Goal: Check status: Check status

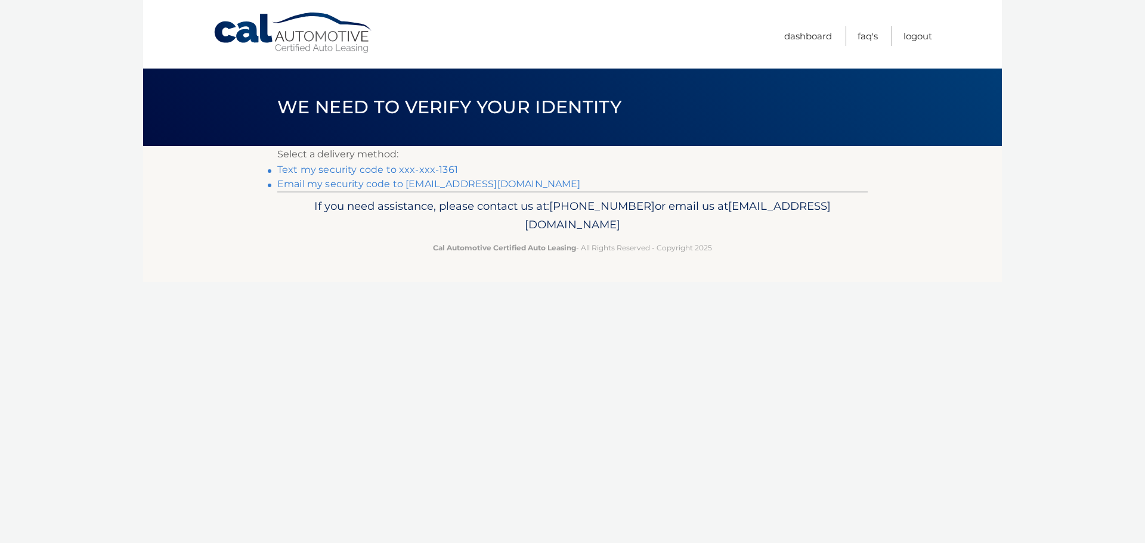
click at [351, 167] on link "Text my security code to xxx-xxx-1361" at bounding box center [367, 169] width 181 height 11
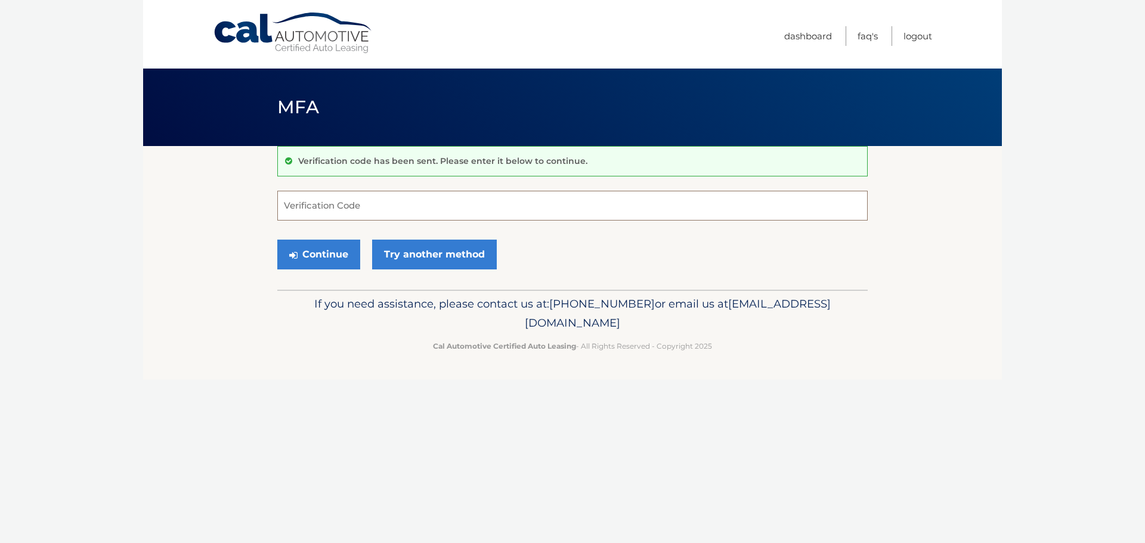
click at [361, 200] on input "Verification Code" at bounding box center [572, 206] width 590 height 30
type input "684027"
click at [311, 249] on button "Continue" at bounding box center [318, 255] width 83 height 30
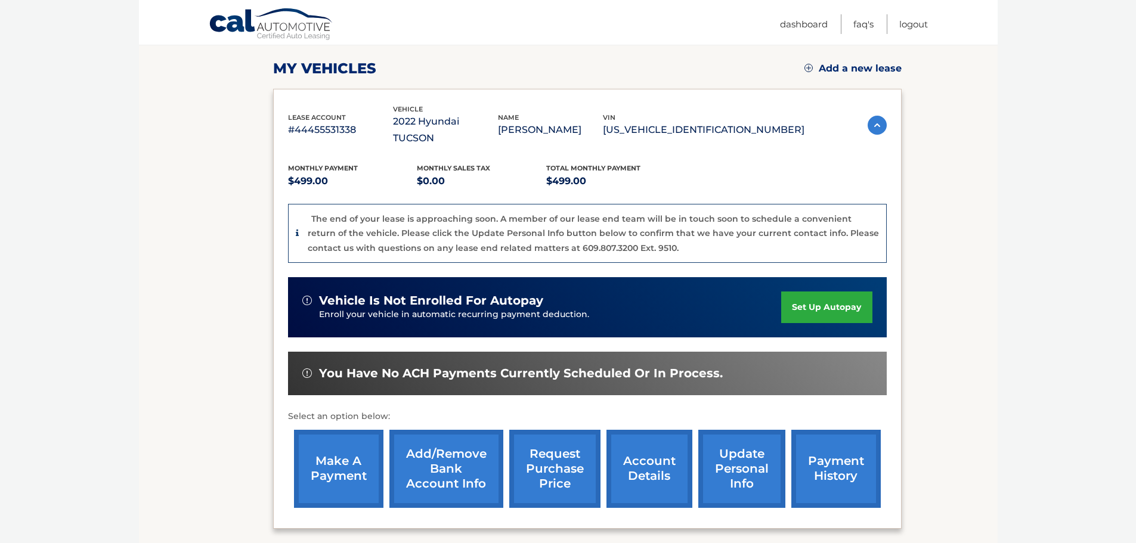
scroll to position [179, 0]
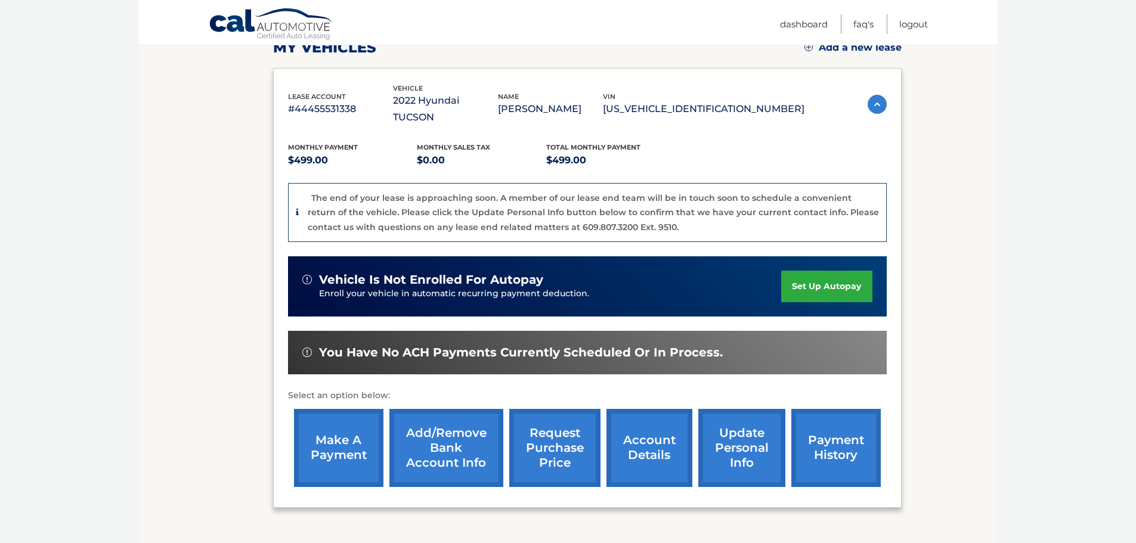
click at [647, 423] on link "account details" at bounding box center [649, 448] width 86 height 78
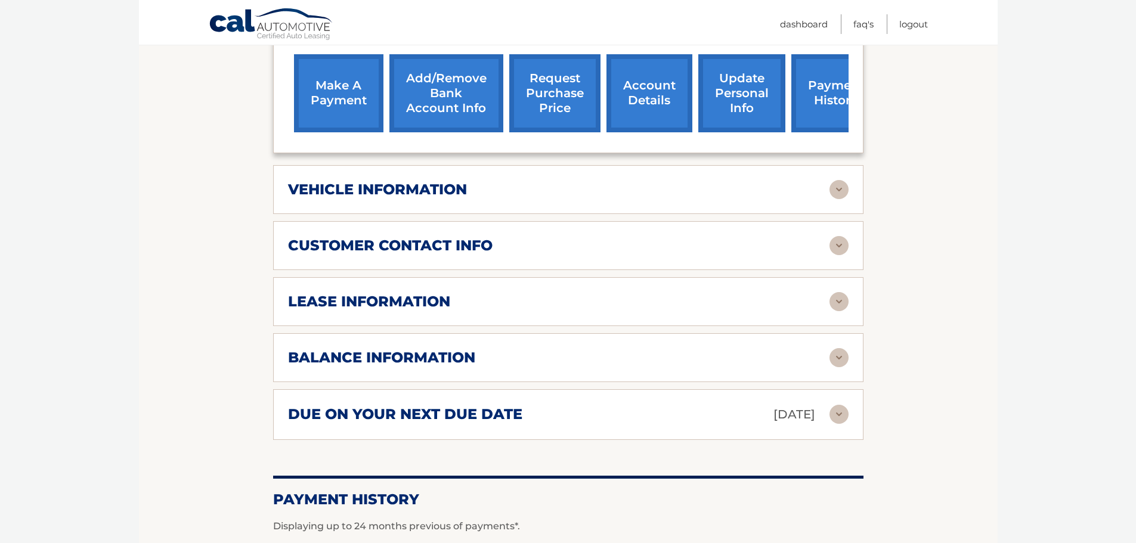
scroll to position [477, 0]
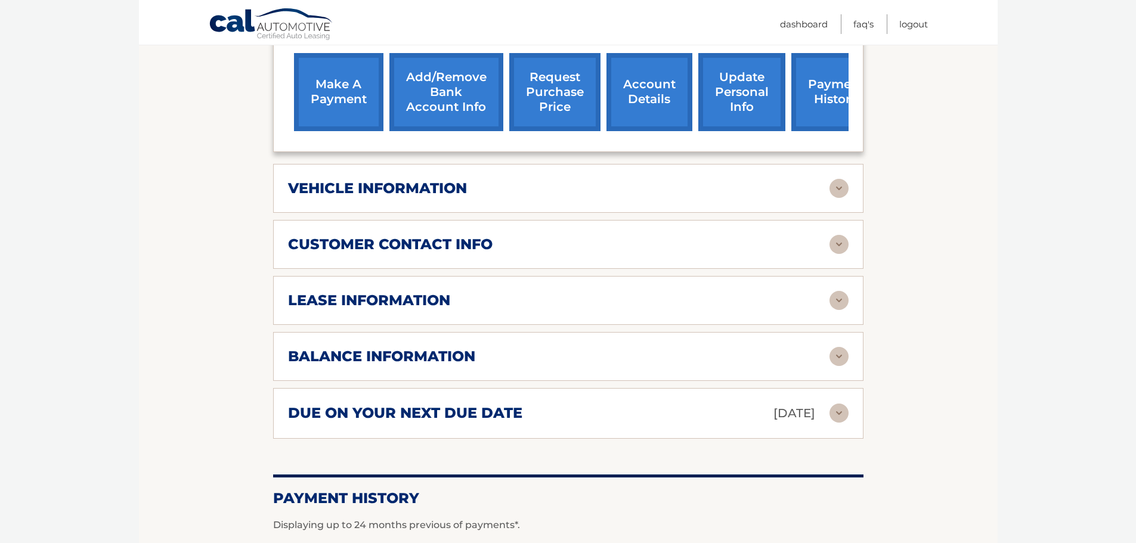
click at [644, 292] on div "lease information" at bounding box center [558, 301] width 541 height 18
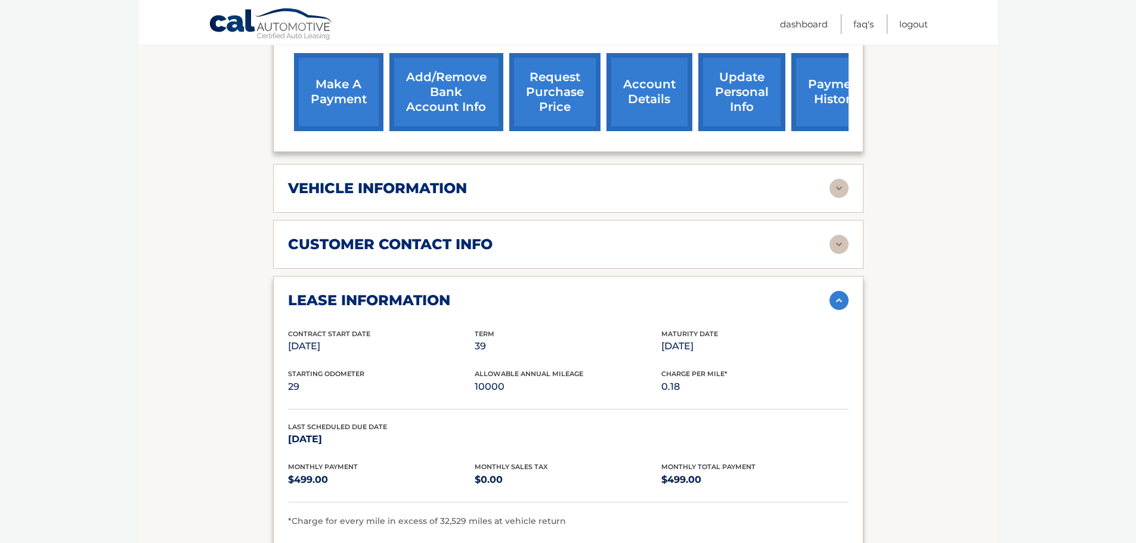
click at [838, 179] on img at bounding box center [838, 188] width 19 height 19
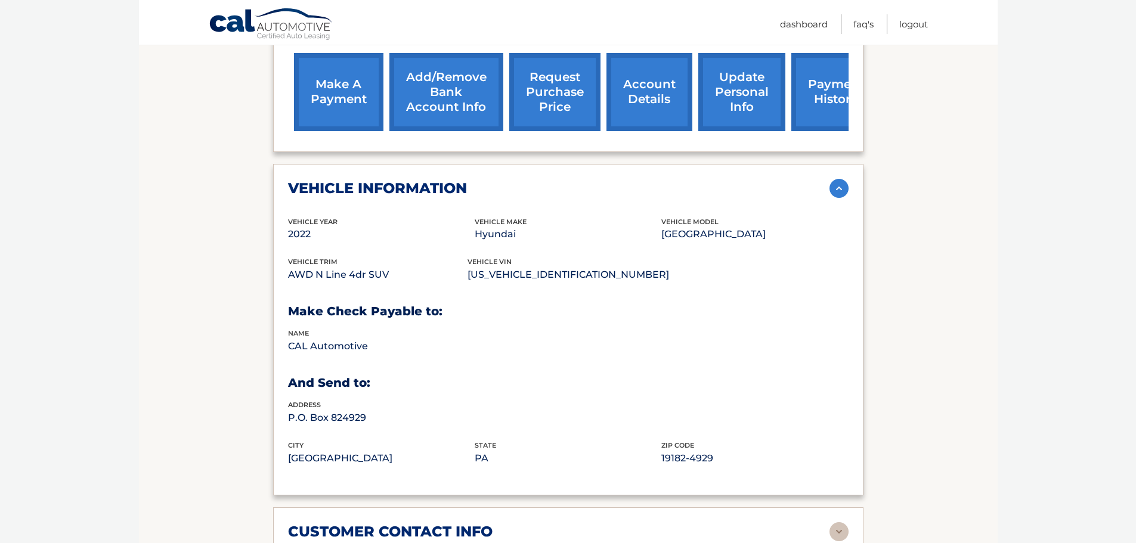
click at [838, 179] on img at bounding box center [838, 188] width 19 height 19
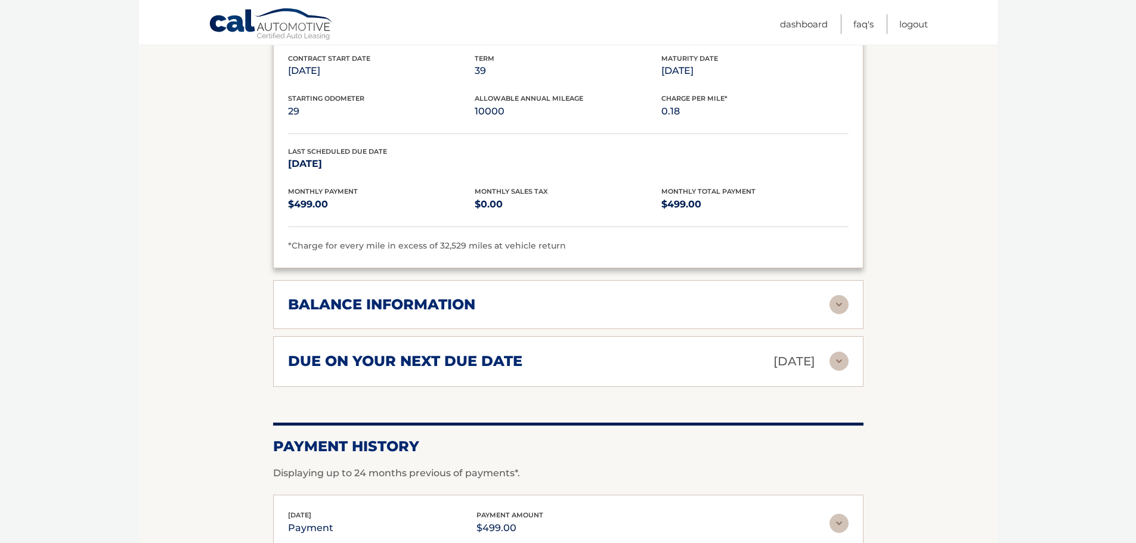
scroll to position [926, 0]
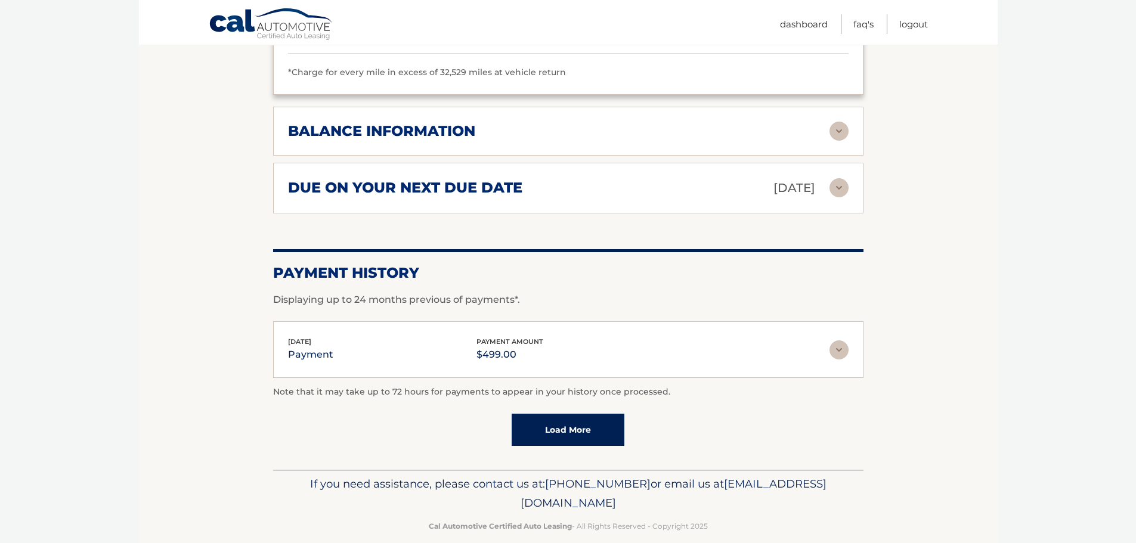
click at [568, 414] on link "Load More" at bounding box center [568, 430] width 113 height 32
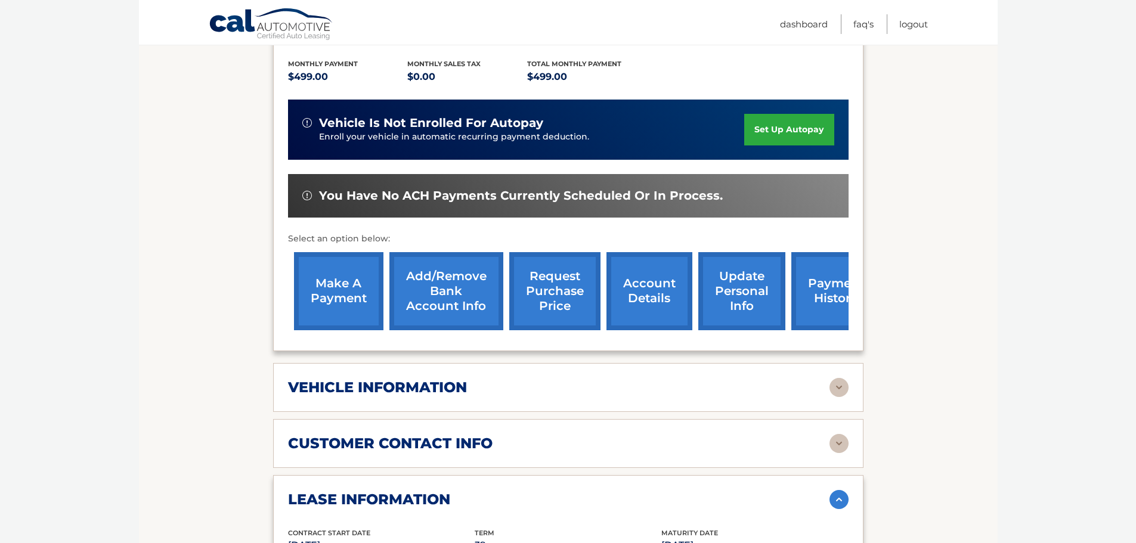
scroll to position [270, 0]
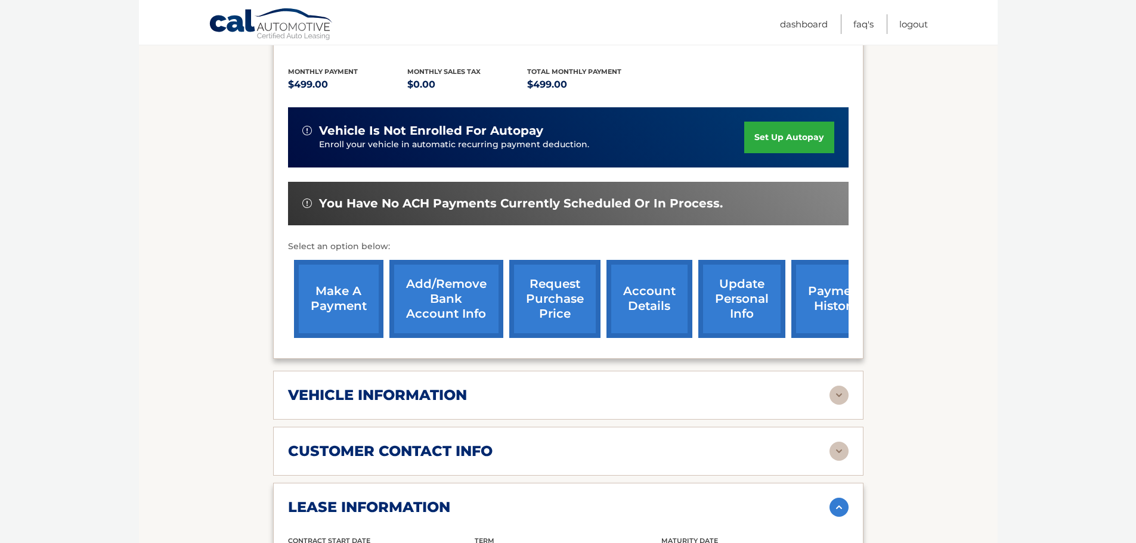
click at [548, 281] on link "request purchase price" at bounding box center [554, 299] width 91 height 78
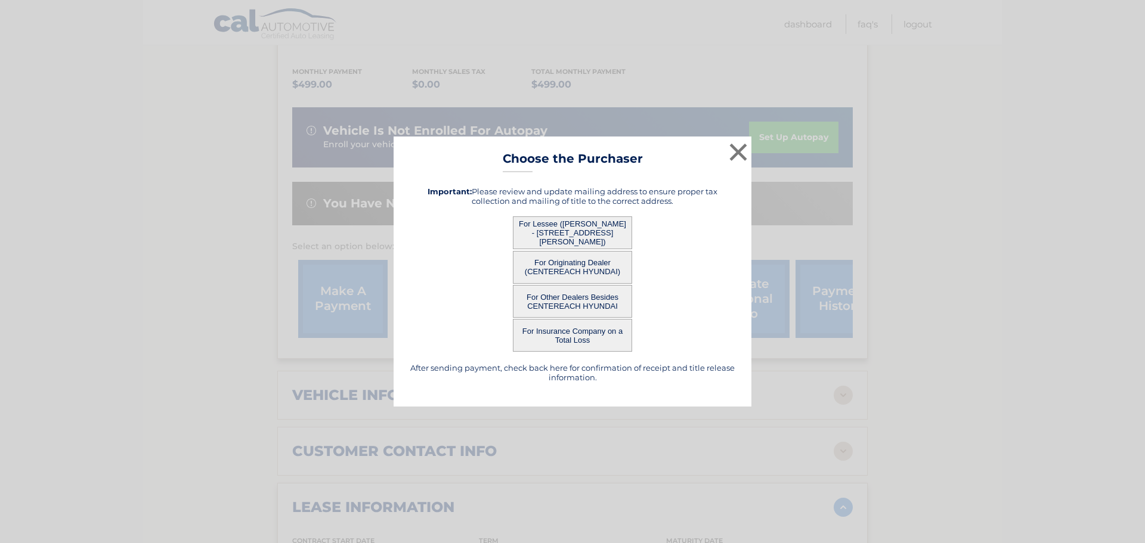
click at [578, 233] on button "For Lessee (BONNIE HELFNER - 30 Cedar Ridge Ln, , Dix Hills, NY 11746)" at bounding box center [572, 232] width 119 height 33
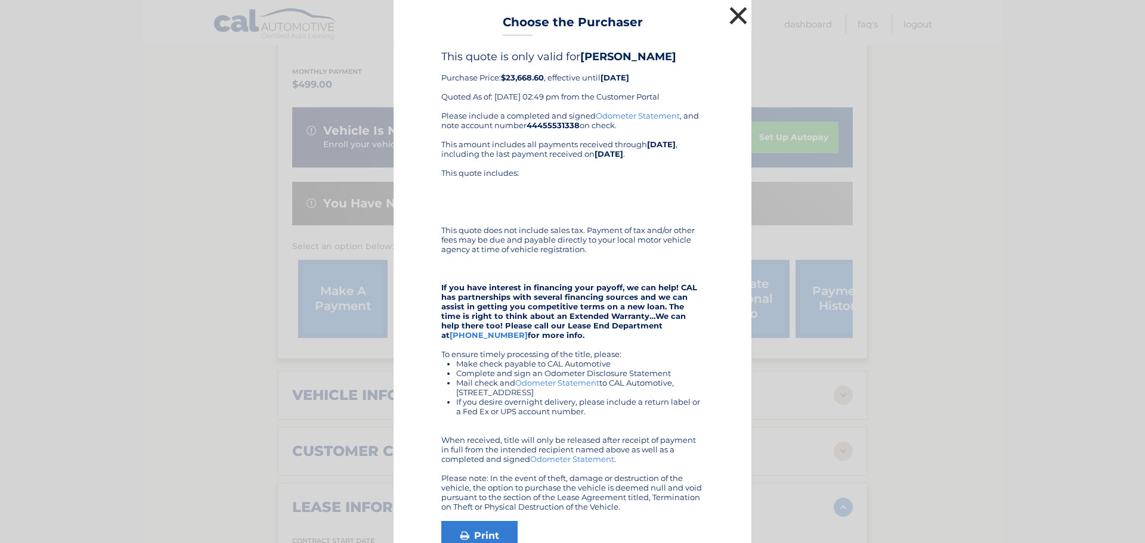
click at [732, 16] on button "×" at bounding box center [738, 16] width 24 height 24
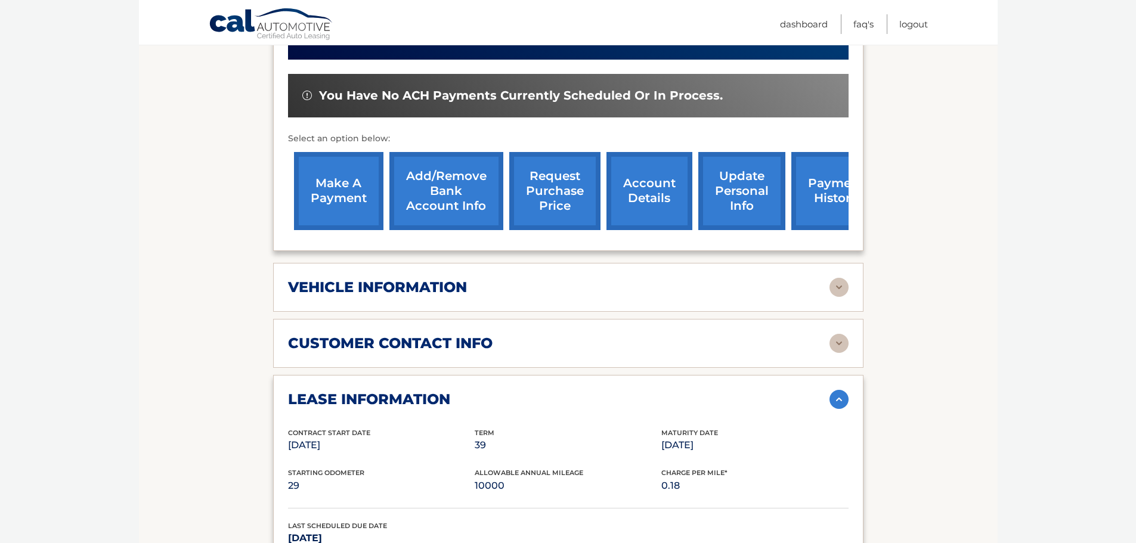
scroll to position [389, 0]
